Goal: Transaction & Acquisition: Purchase product/service

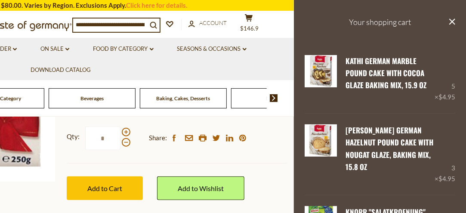
click at [275, 57] on ul "Oktoberfest dropdown_arrow All Oktoberfest Oktoberfest Foods Party Supplies Chr…" at bounding box center [61, 59] width 453 height 42
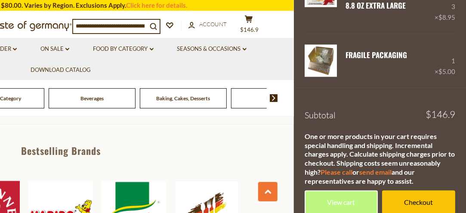
scroll to position [487, 0]
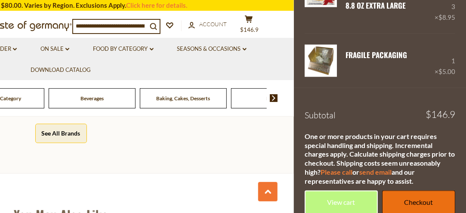
click at [408, 190] on link "Checkout" at bounding box center [418, 202] width 73 height 24
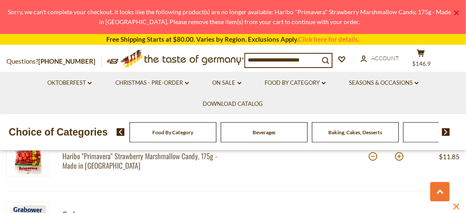
scroll to position [382, 0]
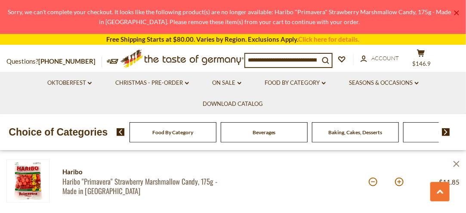
click at [457, 163] on icon "close" at bounding box center [456, 164] width 6 height 6
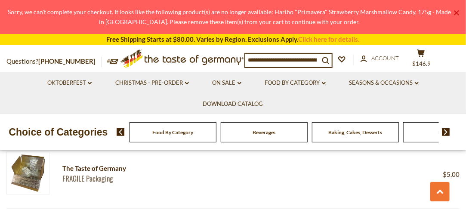
scroll to position [239, 0]
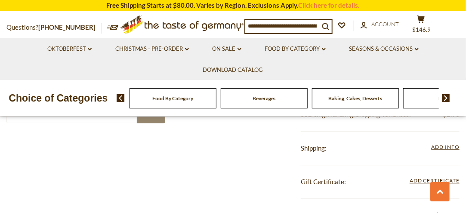
scroll to position [779, 0]
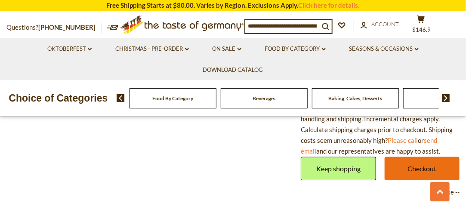
click at [418, 166] on link "Checkout" at bounding box center [421, 168] width 75 height 24
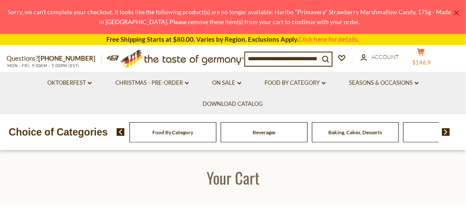
click at [428, 58] on button "cart $146.9" at bounding box center [421, 58] width 26 height 21
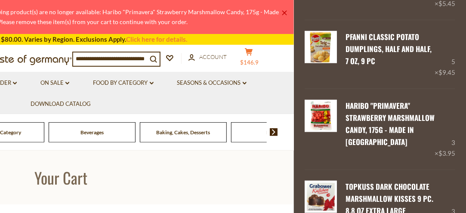
scroll to position [250, 0]
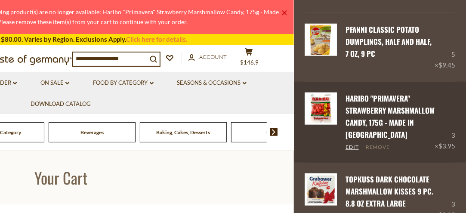
click at [379, 144] on link "Remove" at bounding box center [377, 147] width 25 height 7
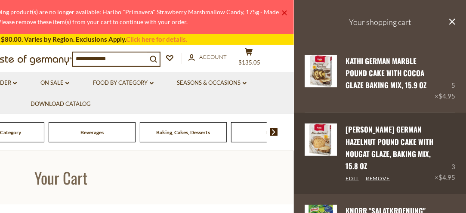
scroll to position [366, 0]
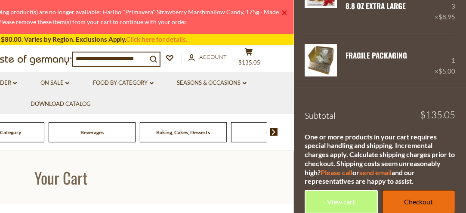
click at [407, 190] on link "Checkout" at bounding box center [418, 202] width 73 height 24
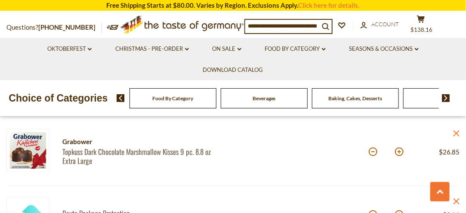
scroll to position [383, 0]
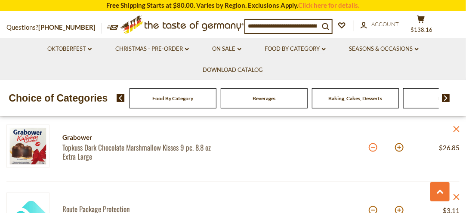
click at [373, 147] on button at bounding box center [372, 147] width 9 height 9
type input "*"
click at [456, 128] on icon at bounding box center [456, 129] width 6 height 6
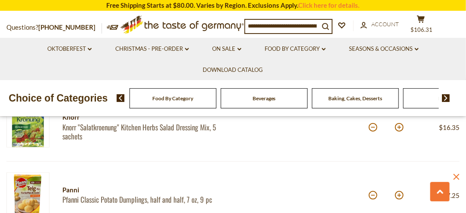
scroll to position [312, 0]
